Goal: Find contact information: Find contact information

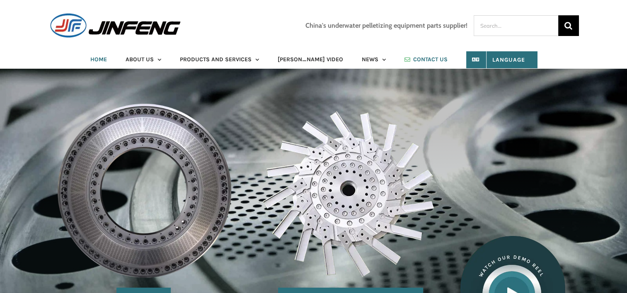
click at [413, 62] on span "CONTACT US" at bounding box center [430, 60] width 34 height 6
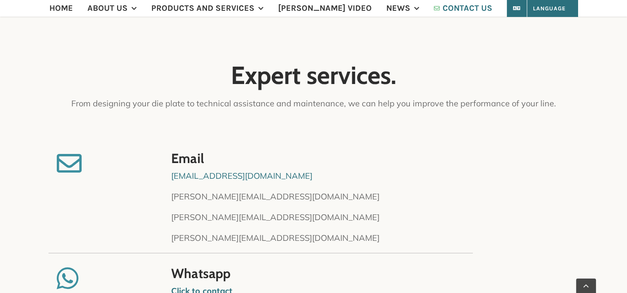
scroll to position [249, 0]
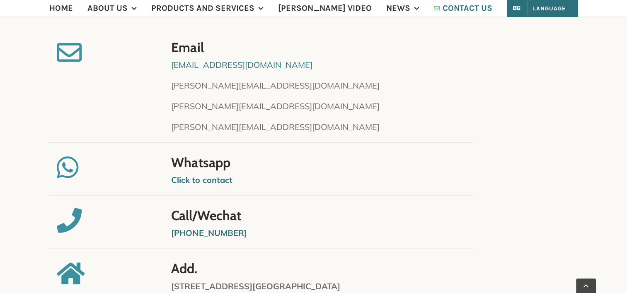
drag, startPoint x: 252, startPoint y: 233, endPoint x: 190, endPoint y: 231, distance: 61.8
click at [190, 231] on p "[PHONE_NUMBER]" at bounding box center [370, 233] width 399 height 12
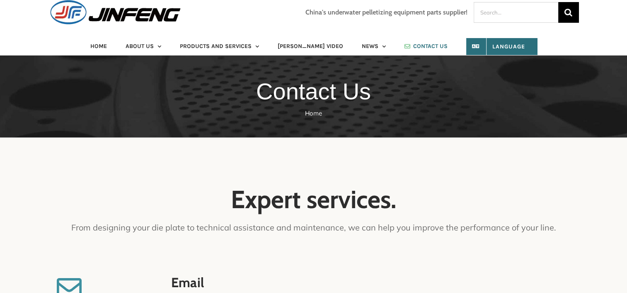
scroll to position [0, 0]
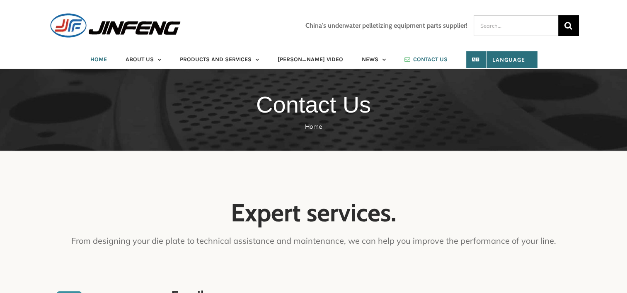
click at [106, 58] on span "HOME" at bounding box center [98, 60] width 17 height 6
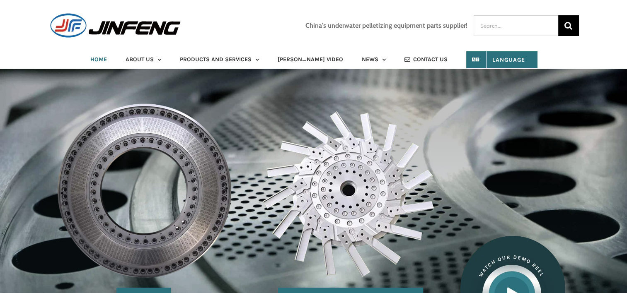
scroll to position [290, 0]
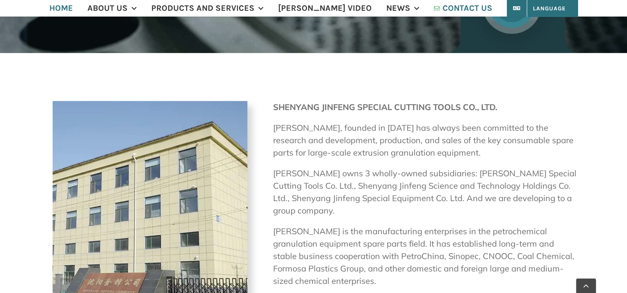
click at [446, 10] on span "CONTACT US" at bounding box center [468, 8] width 50 height 8
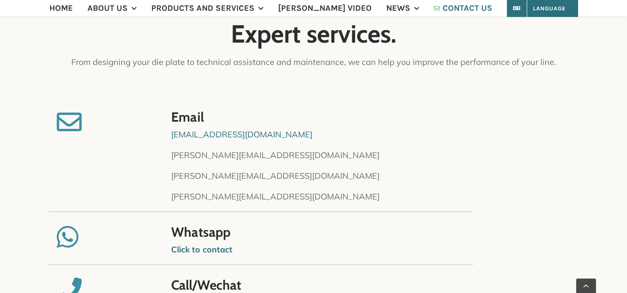
scroll to position [290, 0]
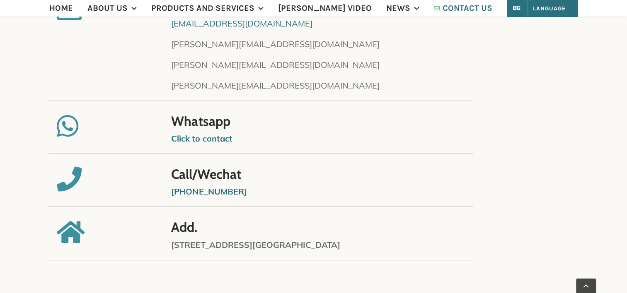
drag, startPoint x: 245, startPoint y: 193, endPoint x: 190, endPoint y: 189, distance: 54.9
click at [190, 189] on p "[PHONE_NUMBER]" at bounding box center [370, 192] width 399 height 12
copy strong "18540050228"
